Goal: Navigation & Orientation: Understand site structure

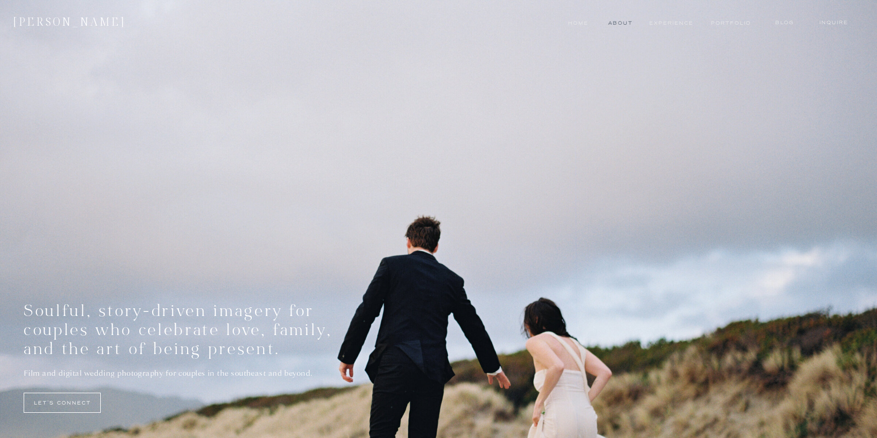
click at [621, 25] on nav "About" at bounding box center [619, 23] width 23 height 8
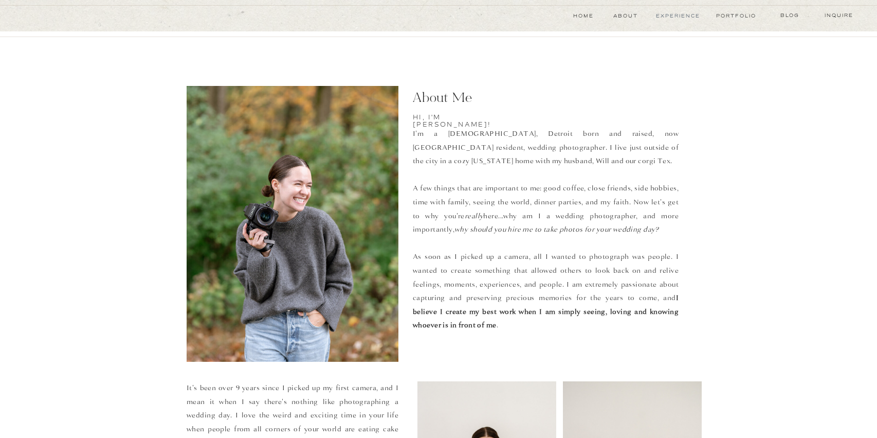
click at [679, 15] on nav "experience" at bounding box center [678, 16] width 47 height 8
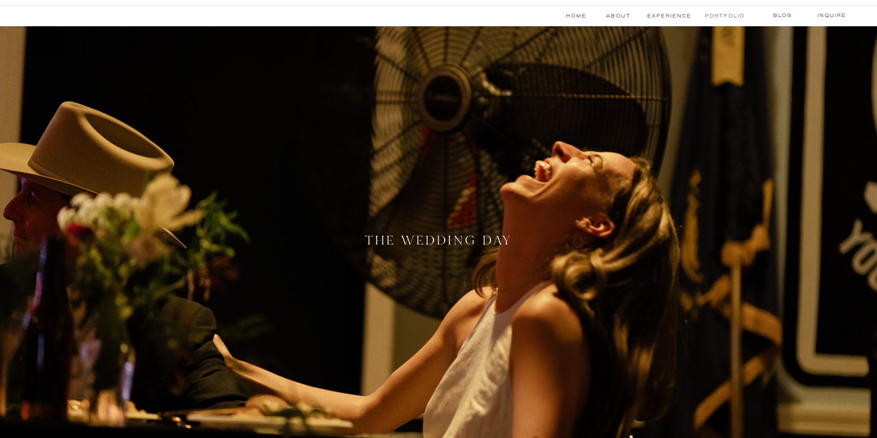
click at [716, 17] on nav "Portfolio" at bounding box center [724, 16] width 39 height 8
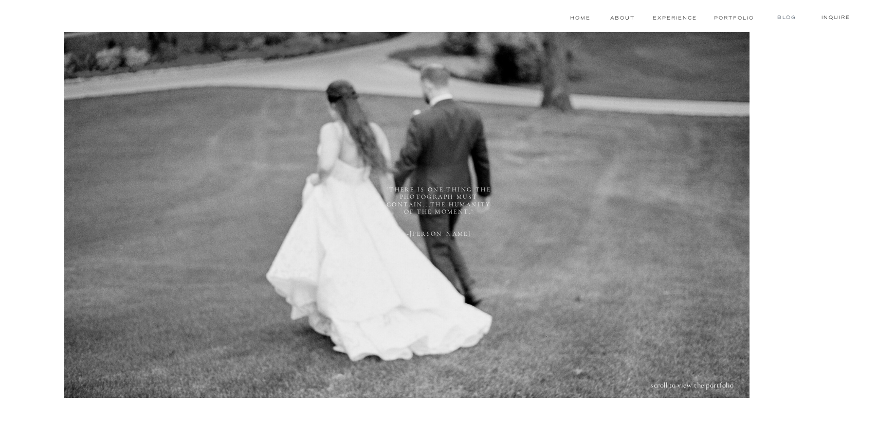
click at [789, 14] on nav "blog" at bounding box center [787, 17] width 40 height 8
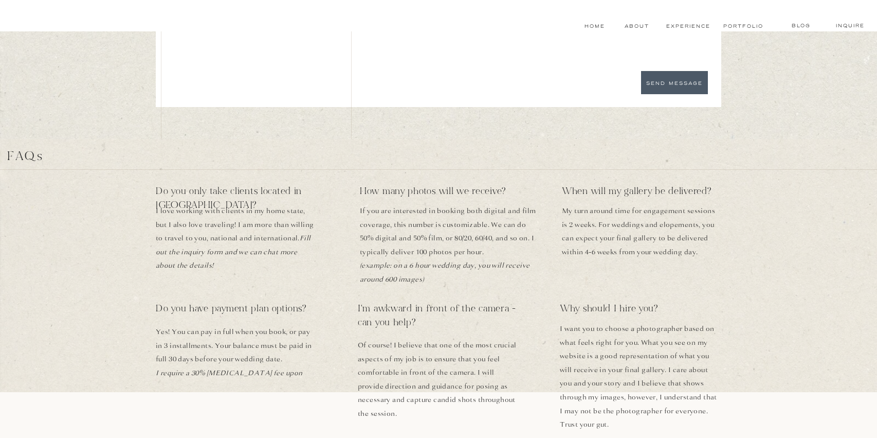
scroll to position [349, 0]
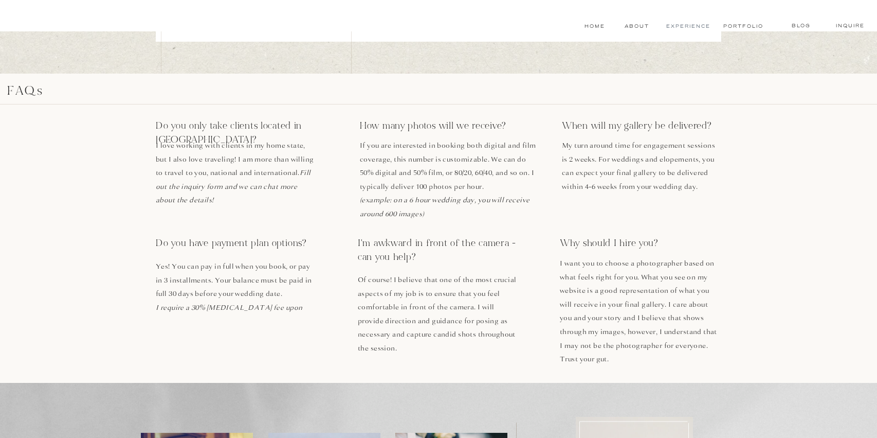
click at [694, 25] on nav "experience" at bounding box center [688, 26] width 45 height 8
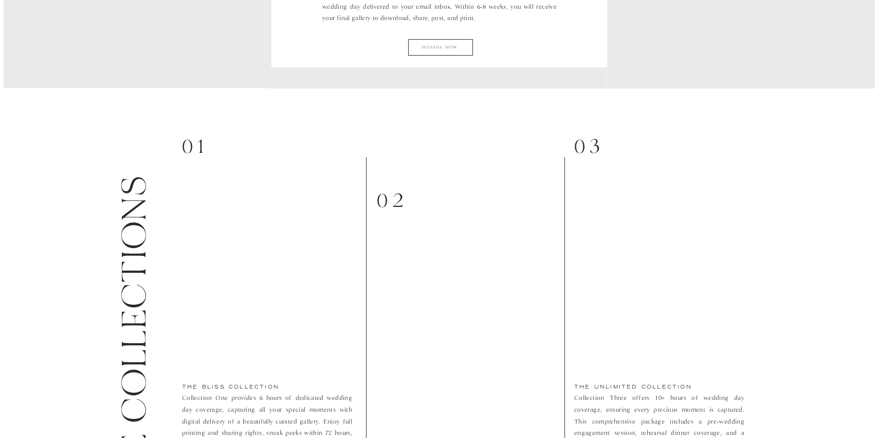
scroll to position [1025, 0]
